Goal: Information Seeking & Learning: Learn about a topic

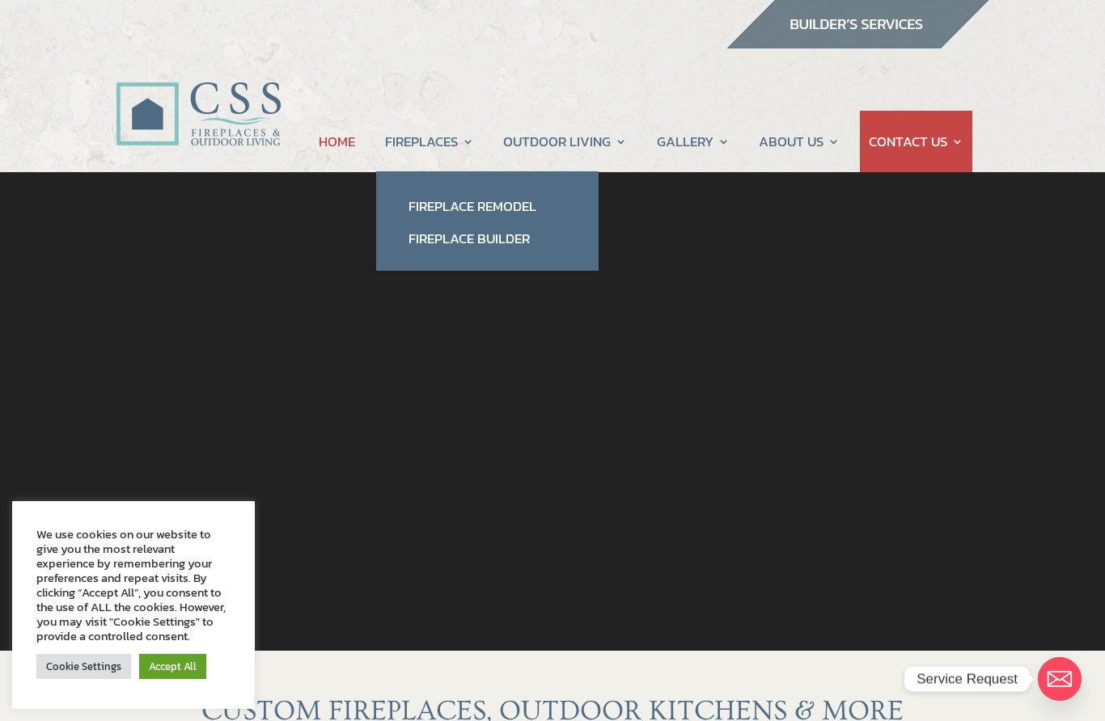
click at [442, 241] on link "Fireplace Builder" at bounding box center [487, 238] width 190 height 32
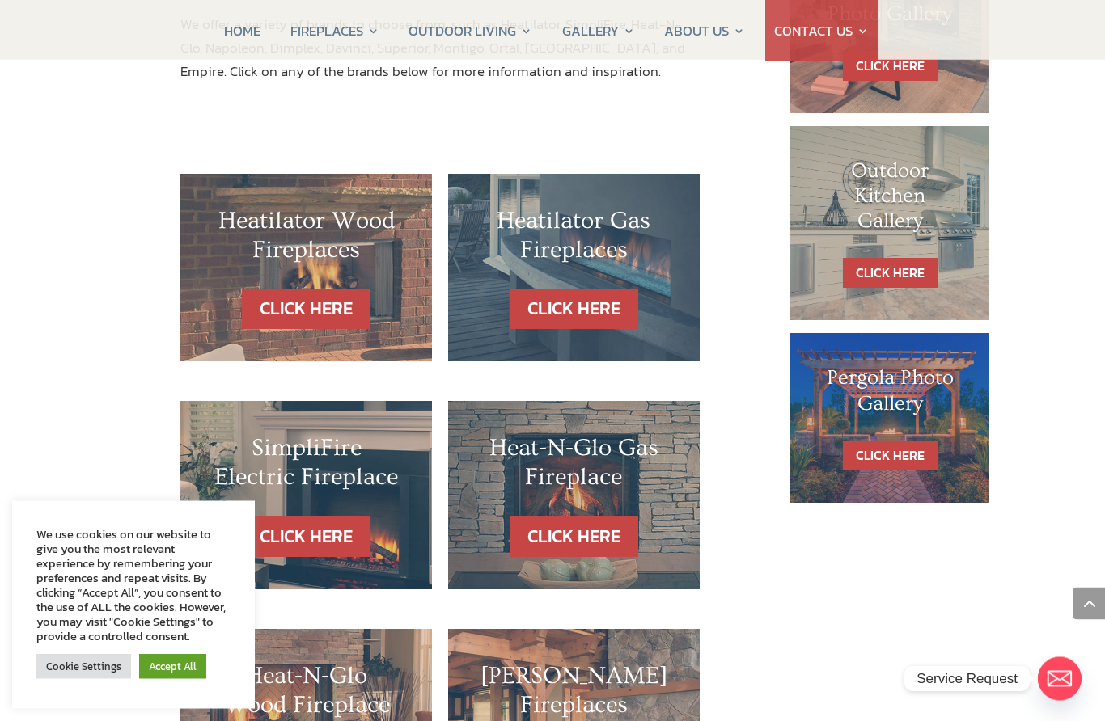
scroll to position [904, 0]
click at [576, 289] on link "CLICK HERE" at bounding box center [573, 309] width 129 height 41
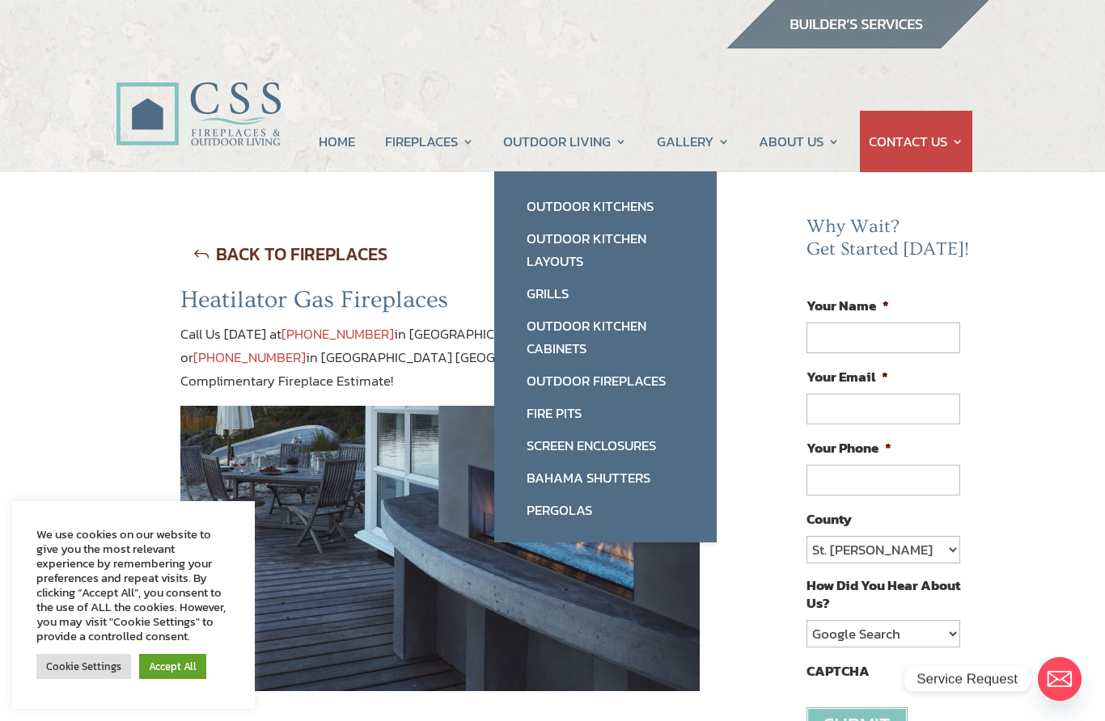
click at [552, 379] on link "Outdoor Fireplaces" at bounding box center [605, 381] width 190 height 32
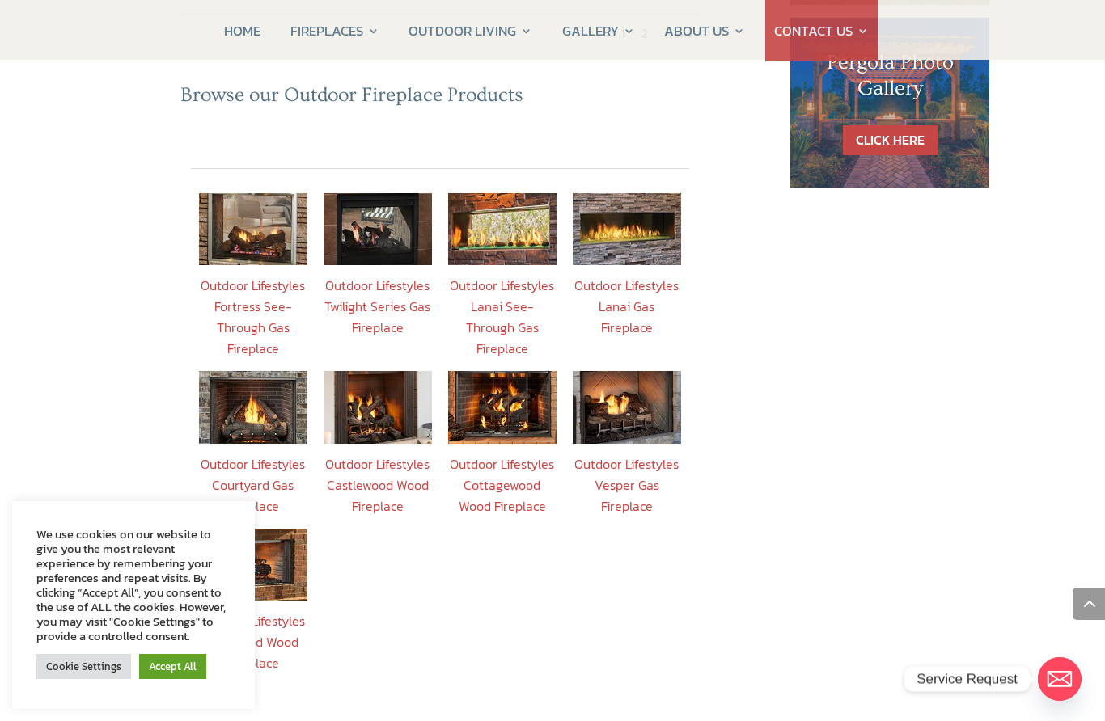
scroll to position [1149, 0]
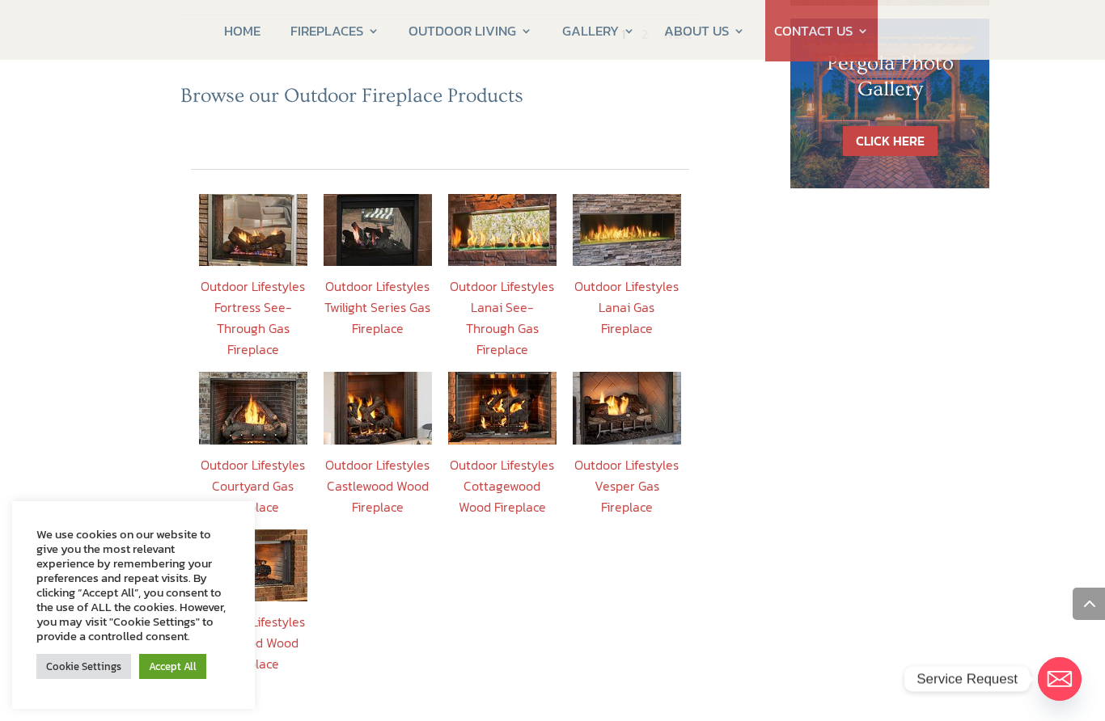
click at [254, 455] on link "Outdoor Lifestyles Courtyard Gas Fireplace" at bounding box center [253, 485] width 104 height 61
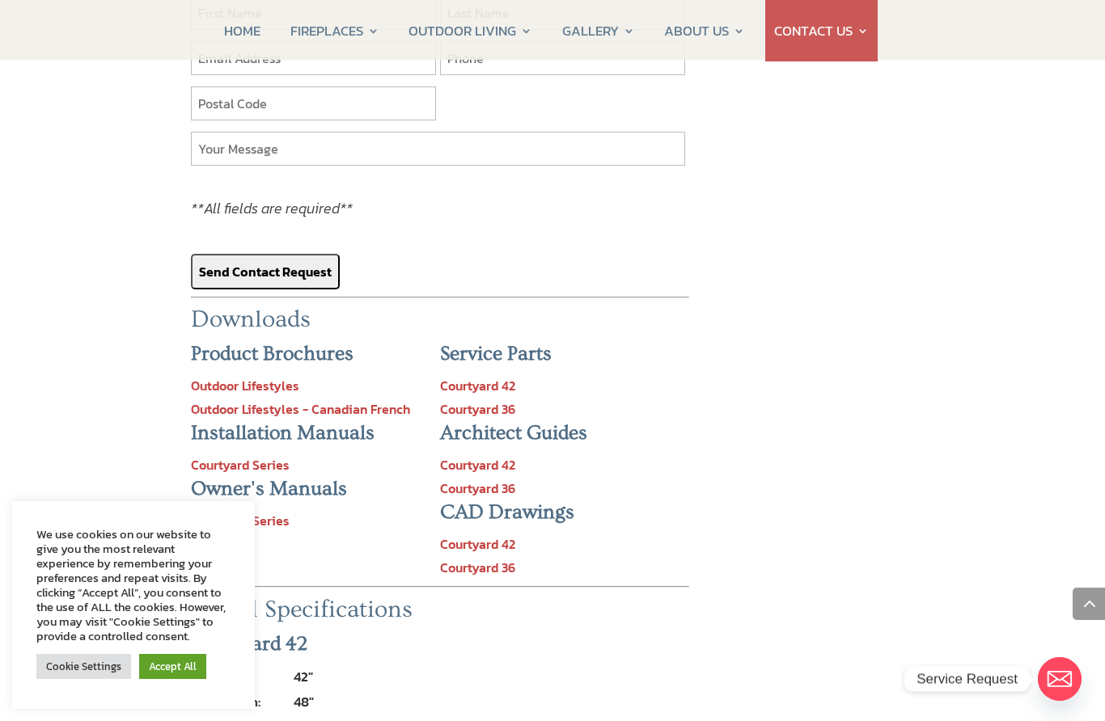
scroll to position [2022, 0]
click at [230, 513] on link "Courtyard Series" at bounding box center [240, 522] width 99 height 19
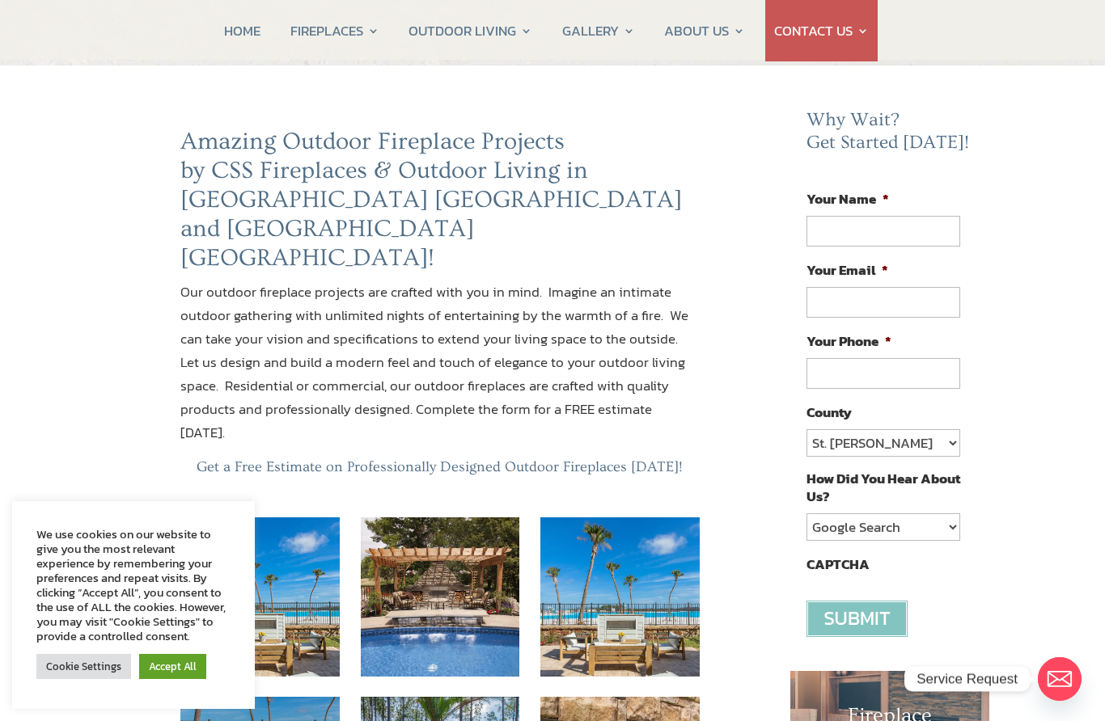
scroll to position [0, 0]
